Goal: Task Accomplishment & Management: Manage account settings

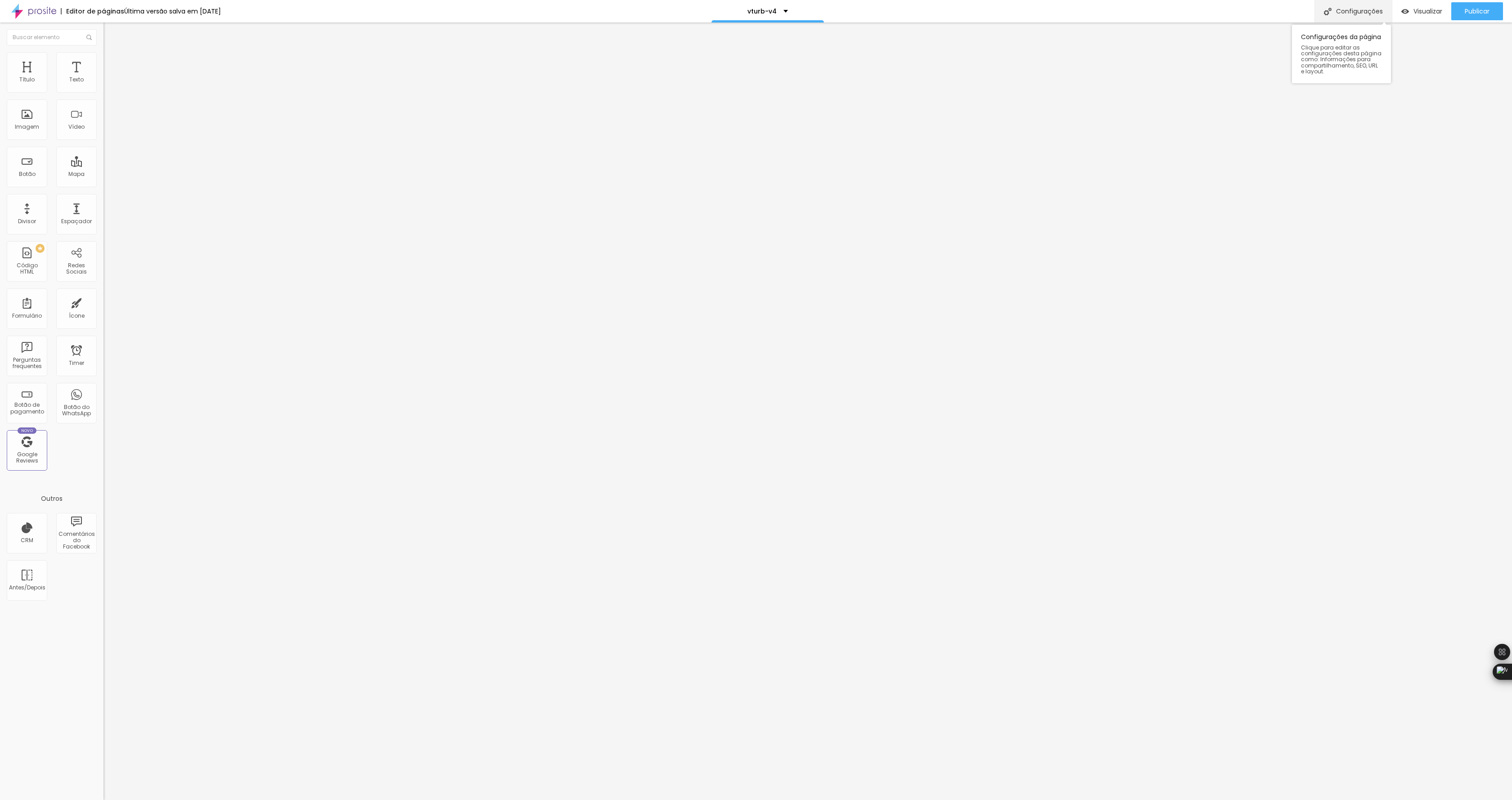
click at [1351, 10] on div "Configurações" at bounding box center [1352, 11] width 77 height 23
paste textarea
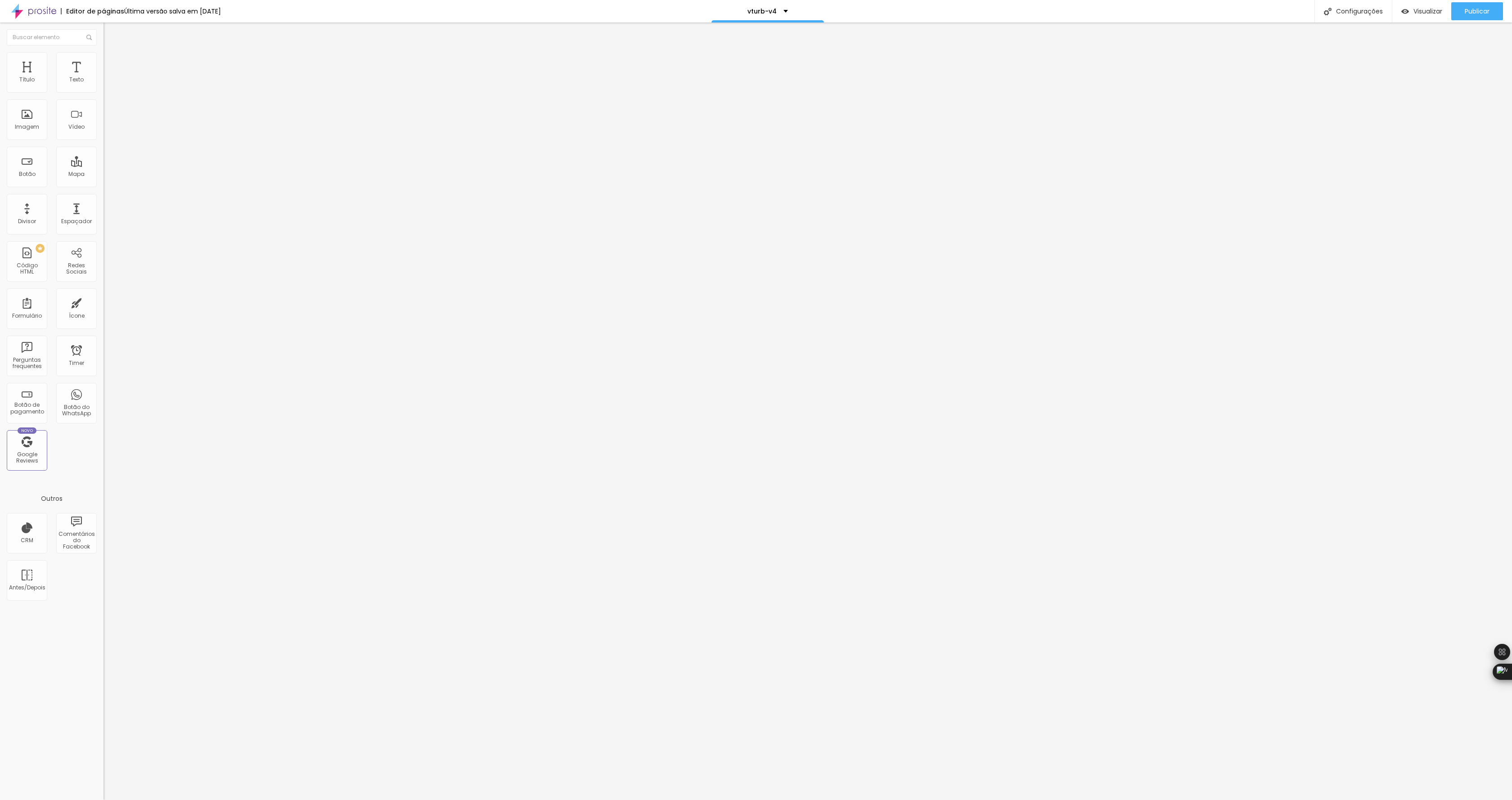
drag, startPoint x: 741, startPoint y: 363, endPoint x: 766, endPoint y: 407, distance: 50.6
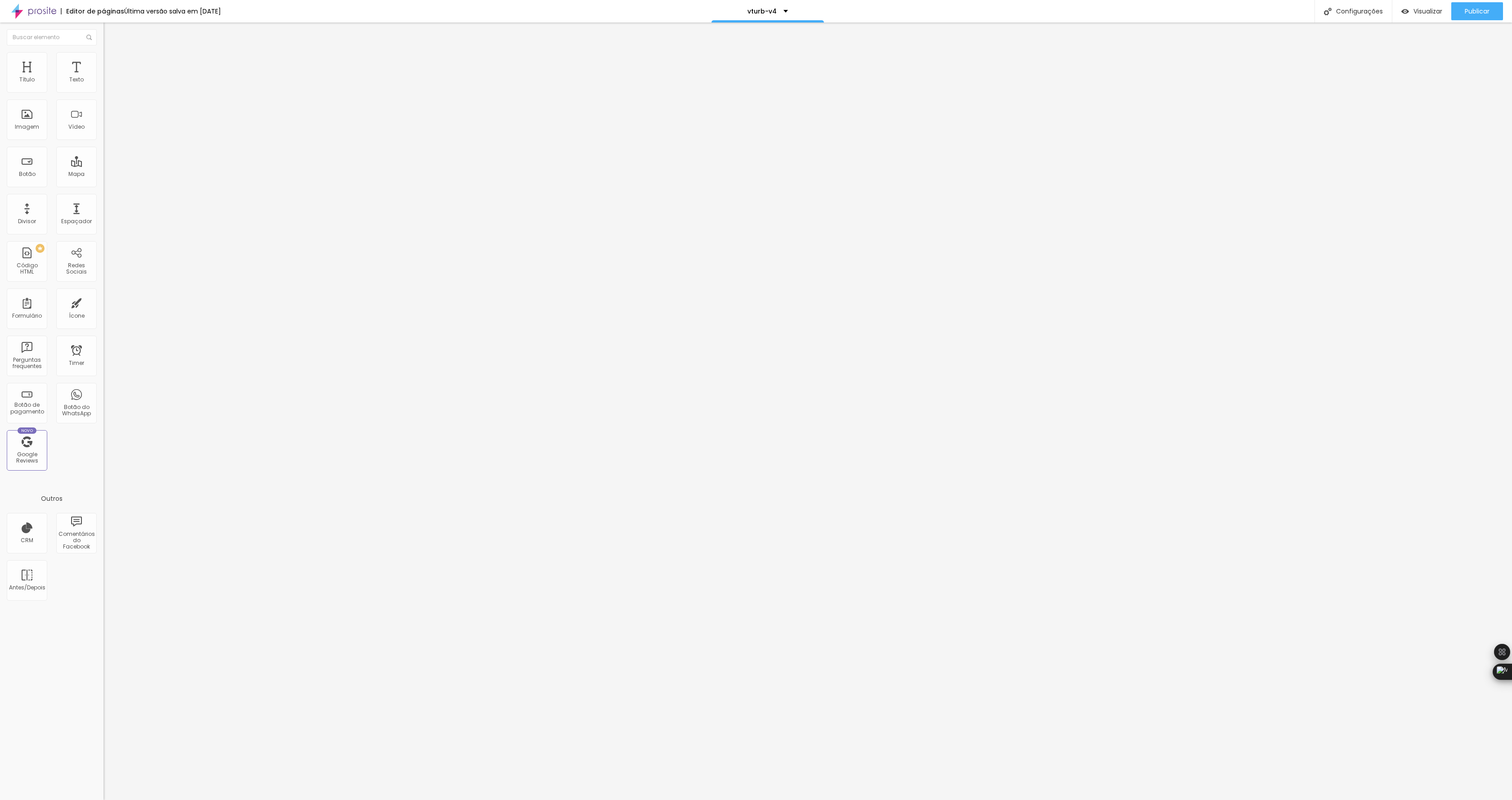
scroll to position [0, 13]
paste textarea
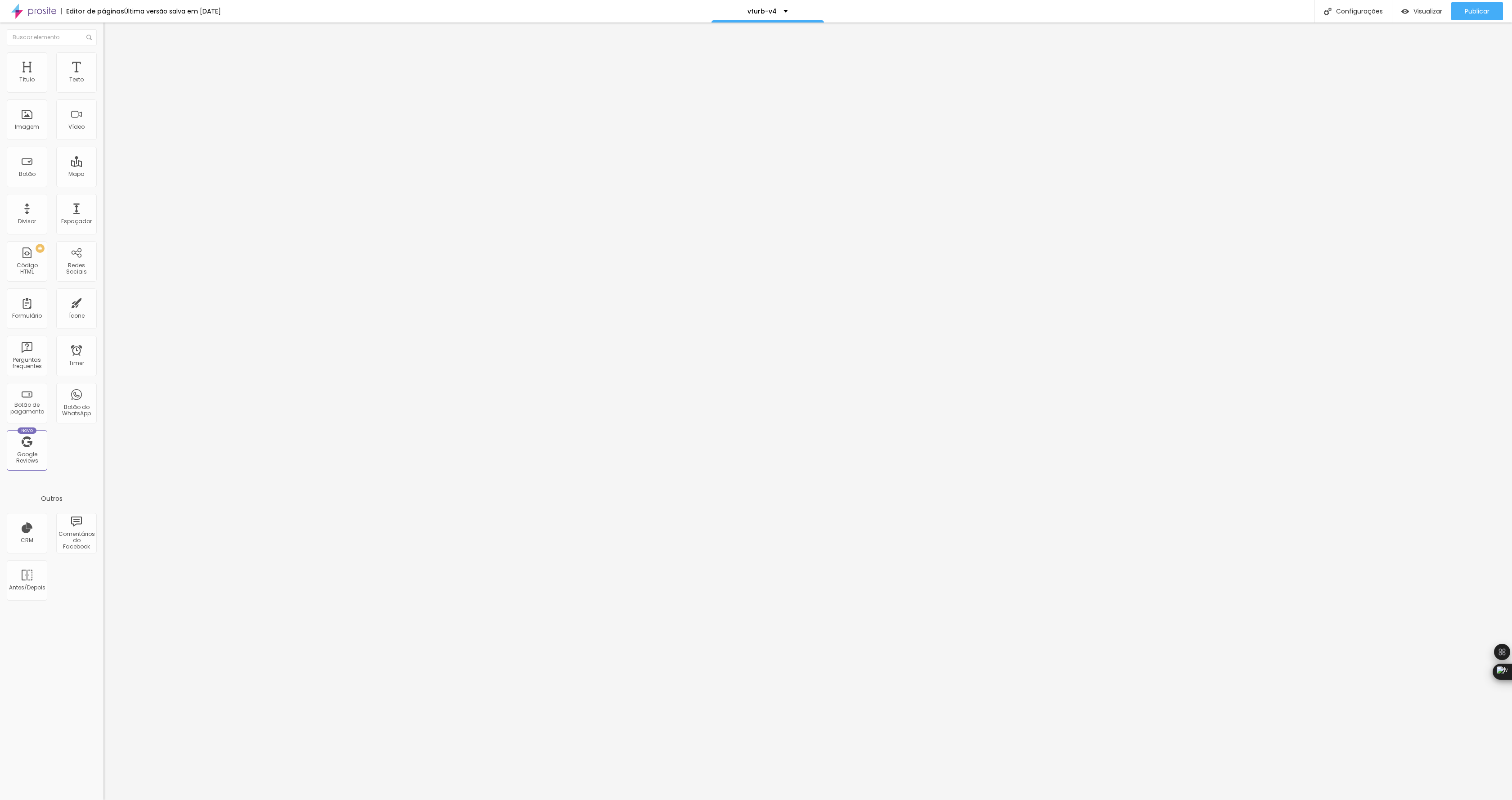
click at [923, 799] on div at bounding box center [756, 809] width 1512 height 8
click at [1462, 10] on button "Publicar" at bounding box center [1477, 11] width 52 height 18
click at [1426, 10] on span "Visualizar" at bounding box center [1427, 11] width 29 height 7
click at [103, 77] on img at bounding box center [105, 74] width 5 height 5
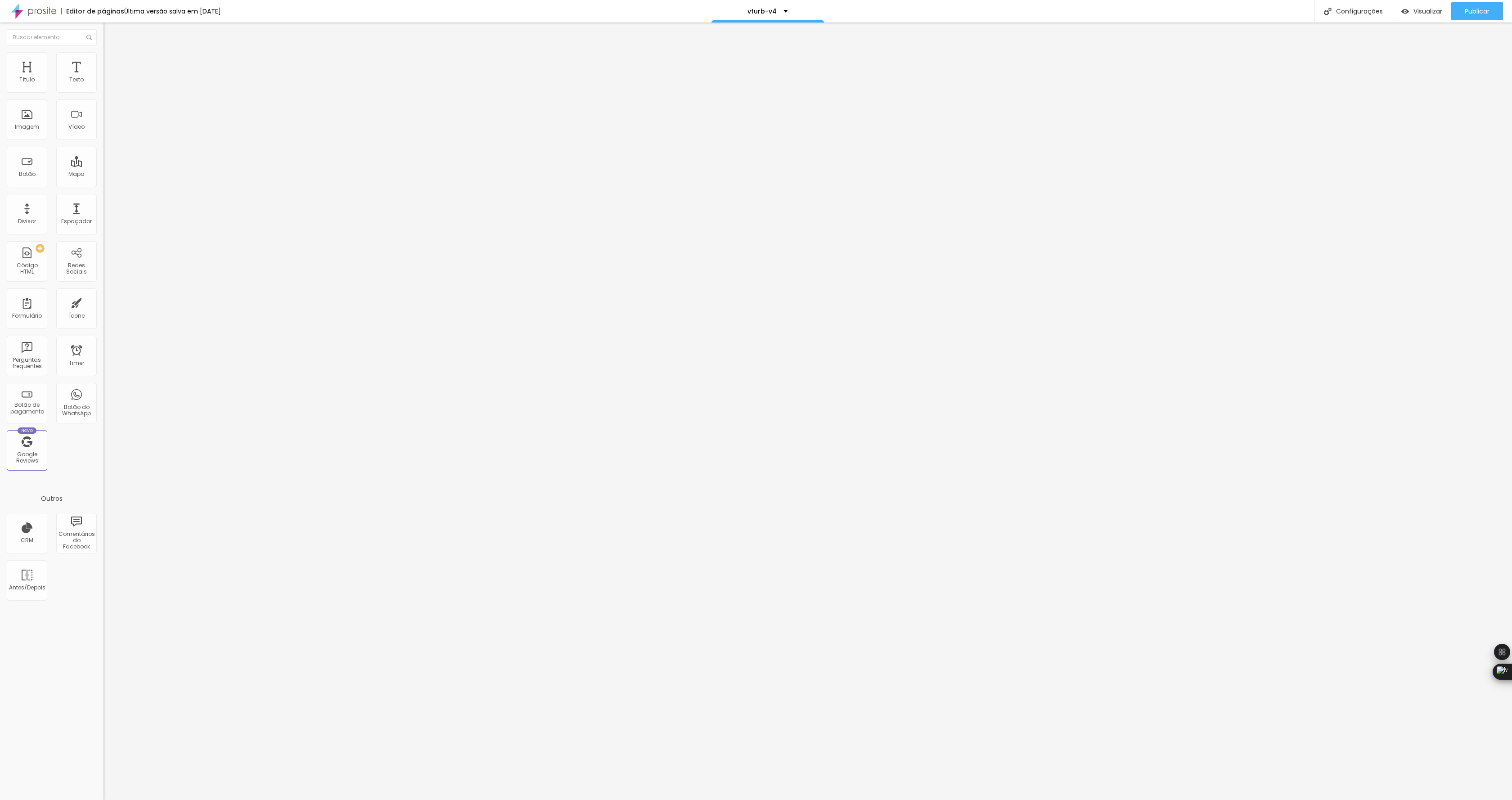
scroll to position [0, 875]
click at [1474, 13] on span "Publicar" at bounding box center [1477, 11] width 25 height 7
click at [1483, 15] on span "Publicar" at bounding box center [1477, 11] width 25 height 7
click at [1376, 11] on div "Configurações" at bounding box center [1352, 11] width 77 height 23
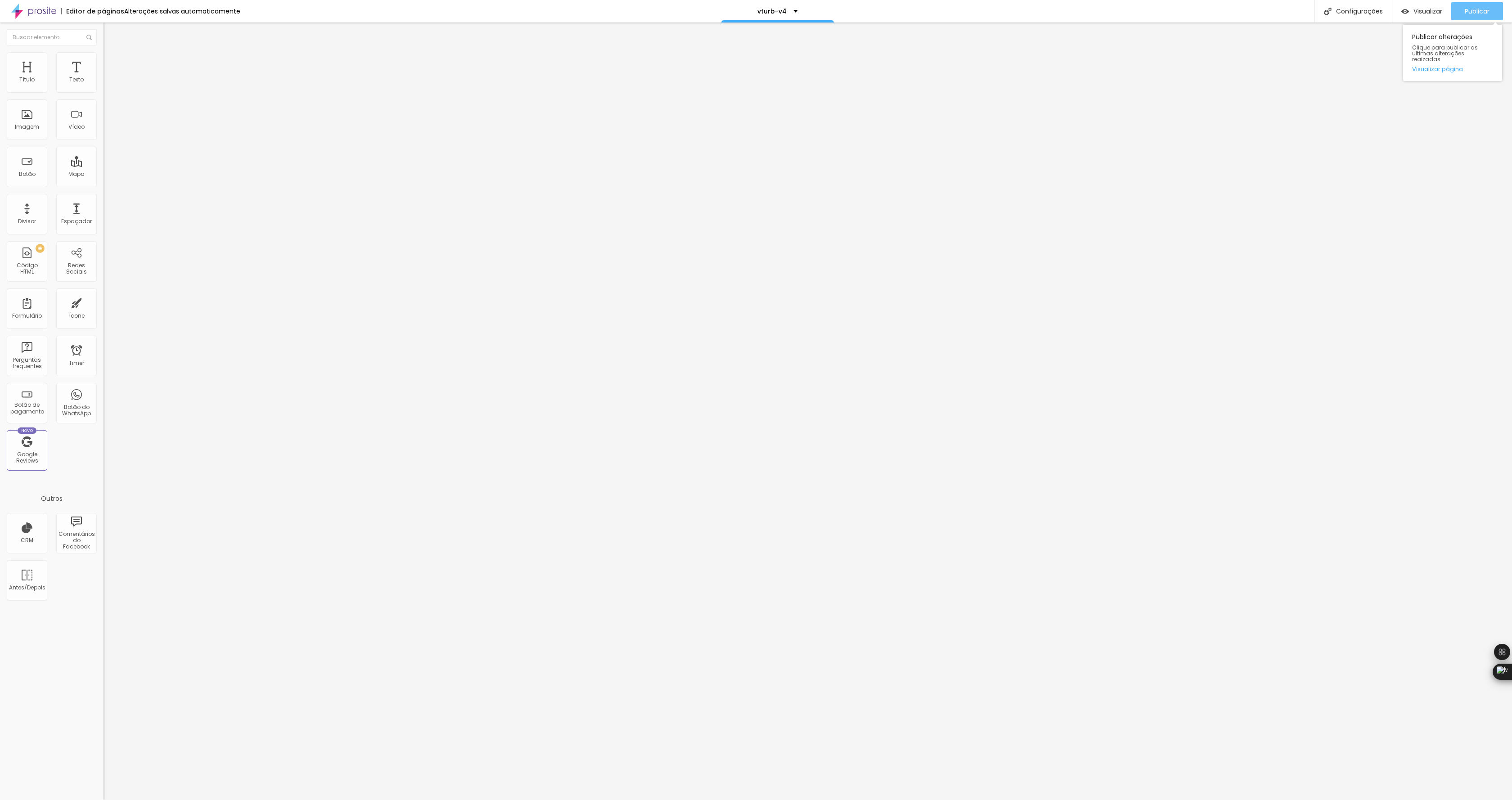
click at [1469, 13] on span "Publicar" at bounding box center [1477, 11] width 25 height 7
click at [1434, 66] on link "Visualizar página" at bounding box center [1452, 69] width 81 height 6
click at [1336, 9] on div "Configurações" at bounding box center [1352, 11] width 77 height 23
drag, startPoint x: 614, startPoint y: 317, endPoint x: 628, endPoint y: 321, distance: 14.6
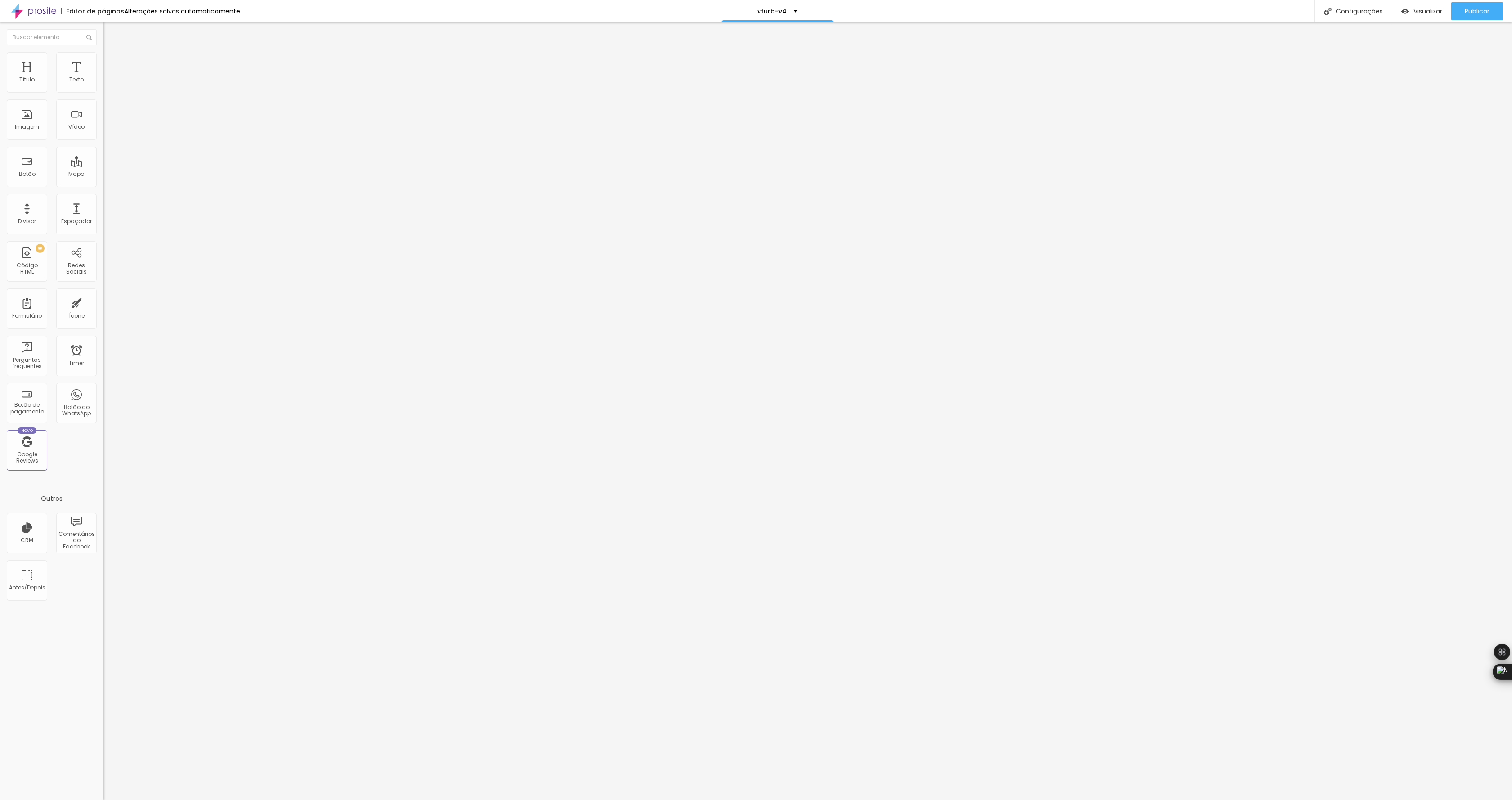
drag, startPoint x: 916, startPoint y: 571, endPoint x: 917, endPoint y: 565, distance: 6.1
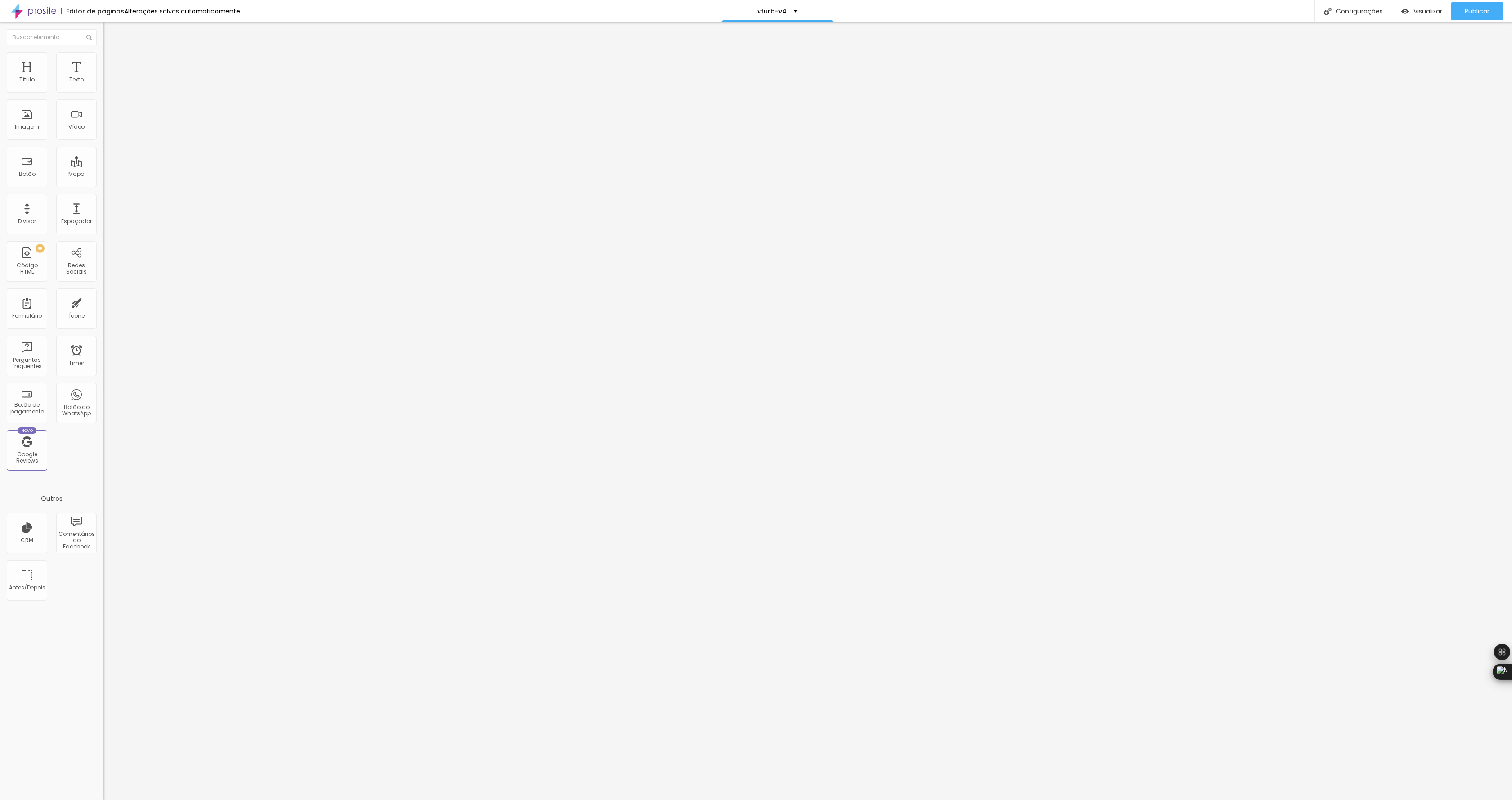
click at [920, 799] on div at bounding box center [756, 809] width 1512 height 8
click at [103, 138] on div at bounding box center [155, 113] width 103 height 70
click at [1463, 21] on div "Publicar alterações Clique para publicar as ultimas alterações reaizadas Visual…" at bounding box center [1452, 50] width 99 height 60
click at [1466, 16] on div "Publicar" at bounding box center [1477, 11] width 25 height 18
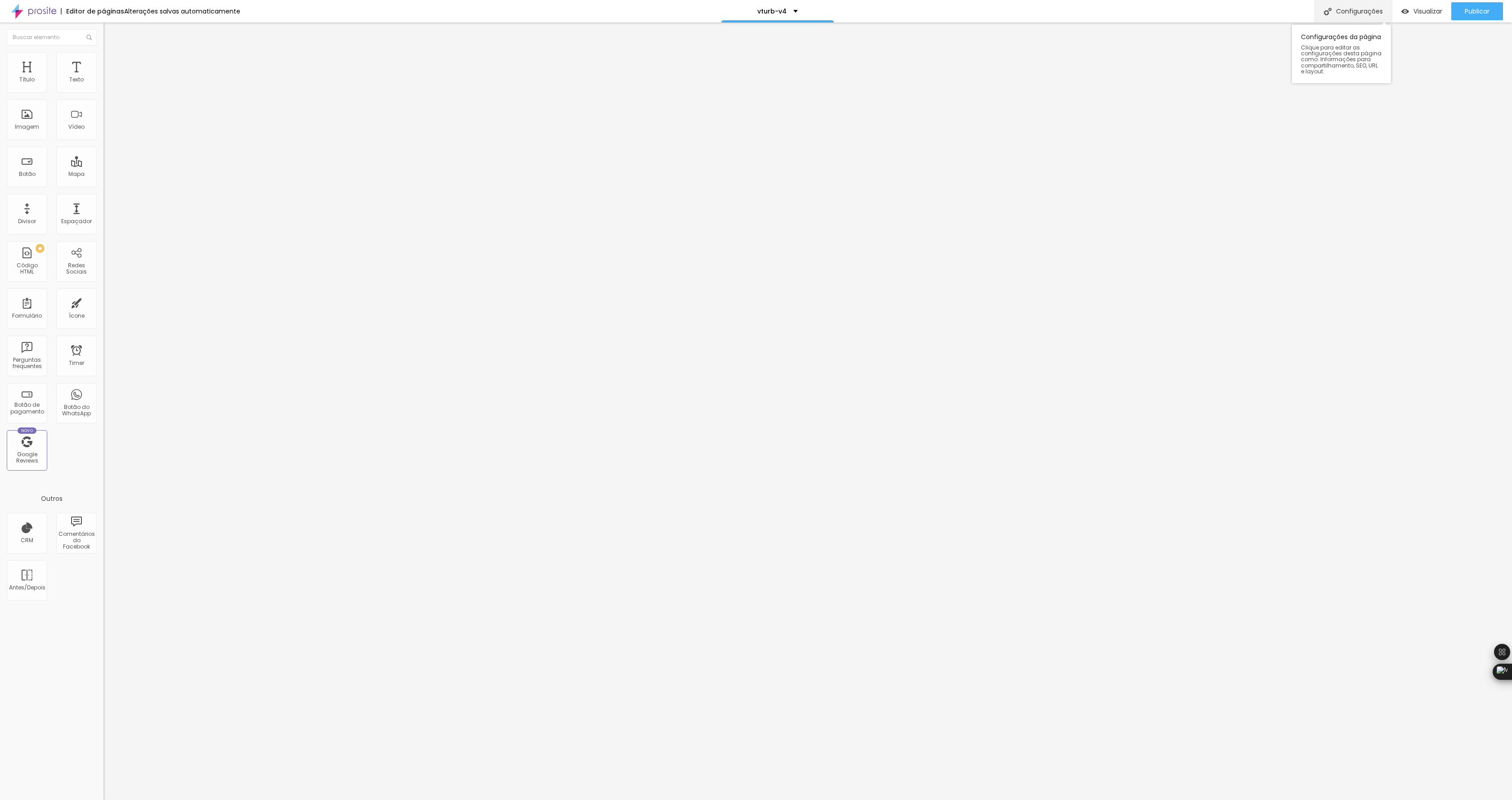
click at [1366, 11] on div "Configurações" at bounding box center [1352, 11] width 77 height 23
